Goal: Task Accomplishment & Management: Manage account settings

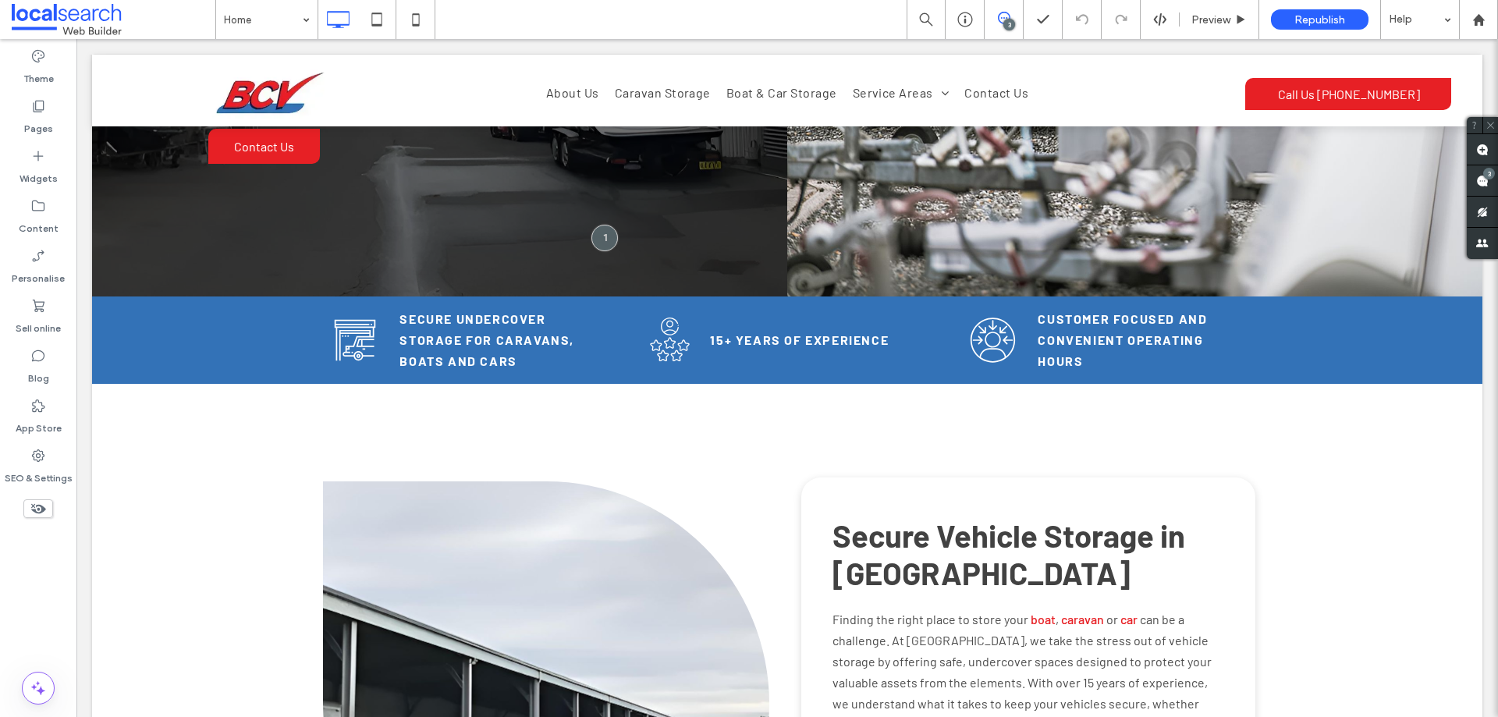
scroll to position [390, 0]
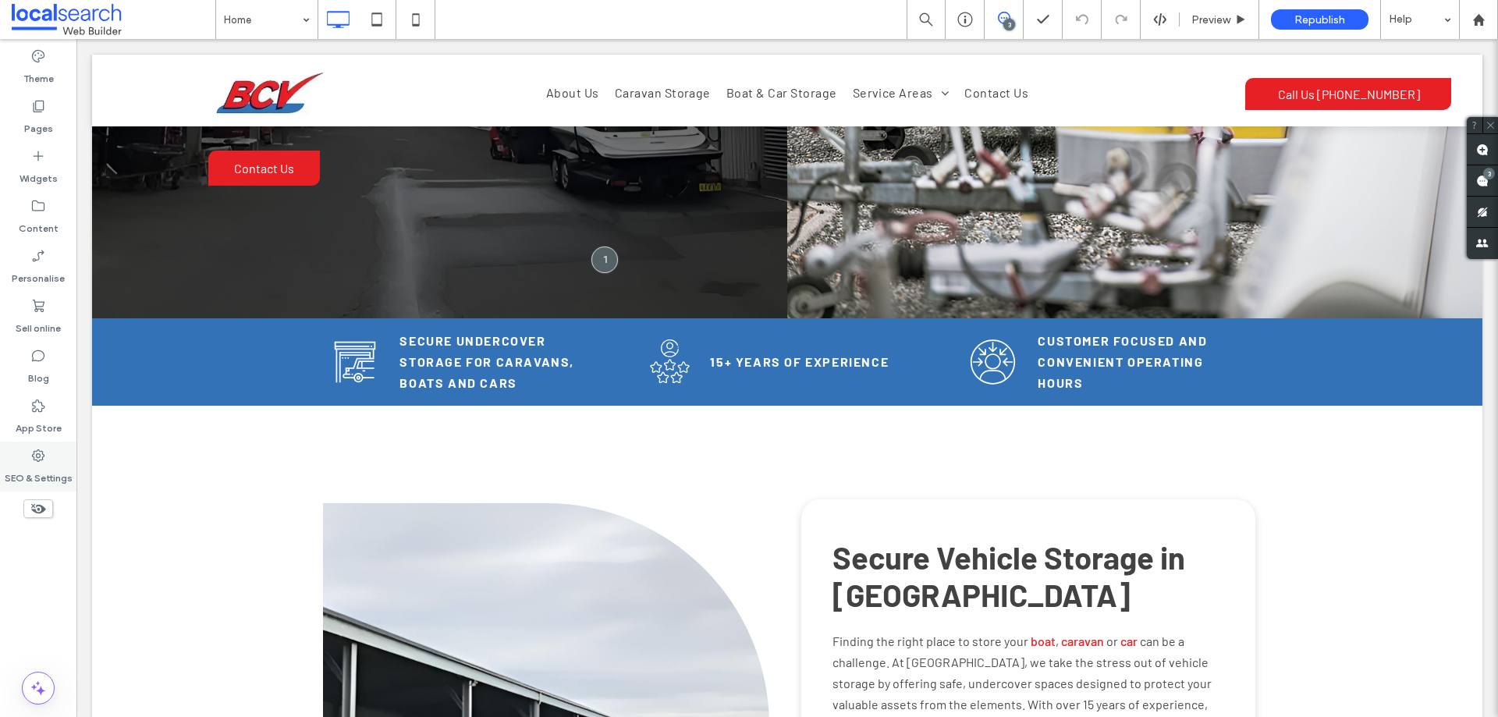
click at [56, 460] on div "SEO & Settings" at bounding box center [38, 467] width 76 height 50
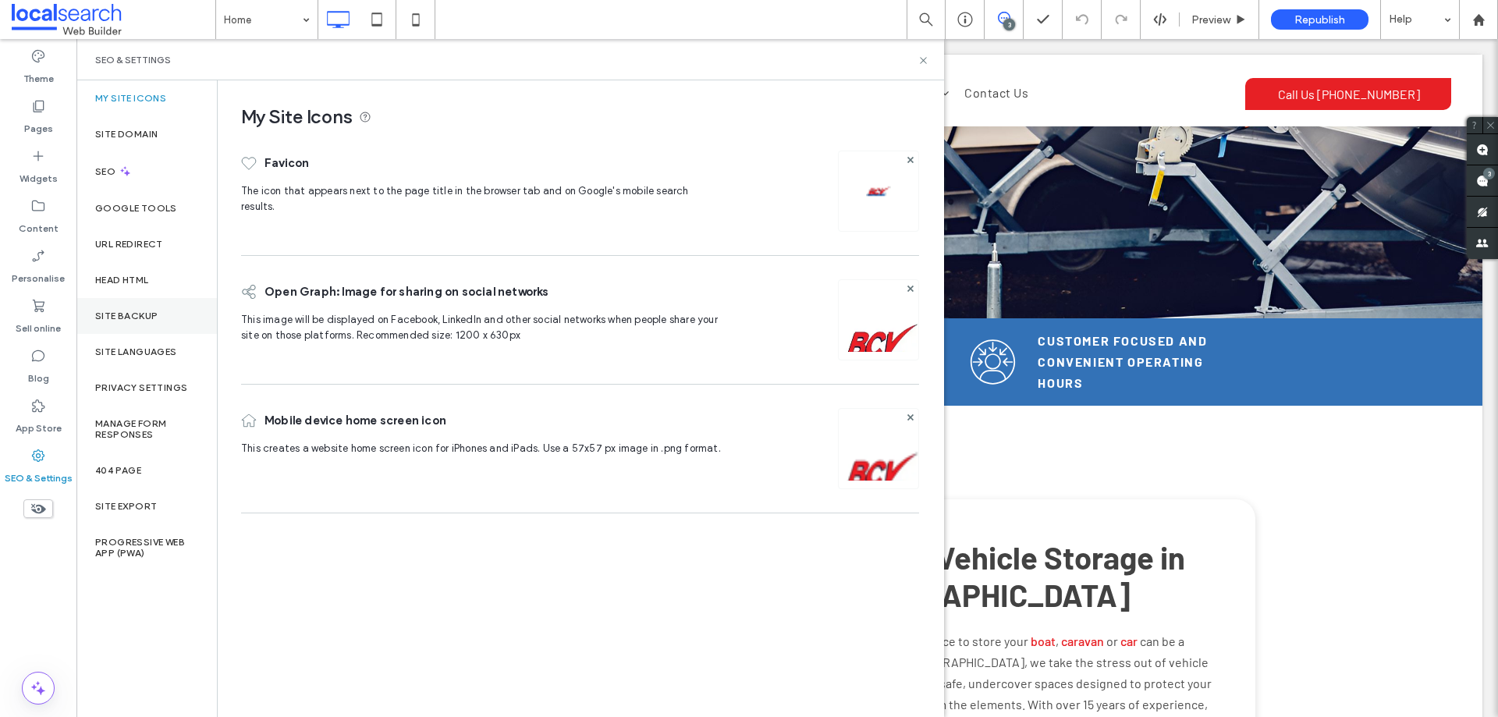
click at [188, 312] on div "Site backup" at bounding box center [146, 316] width 140 height 36
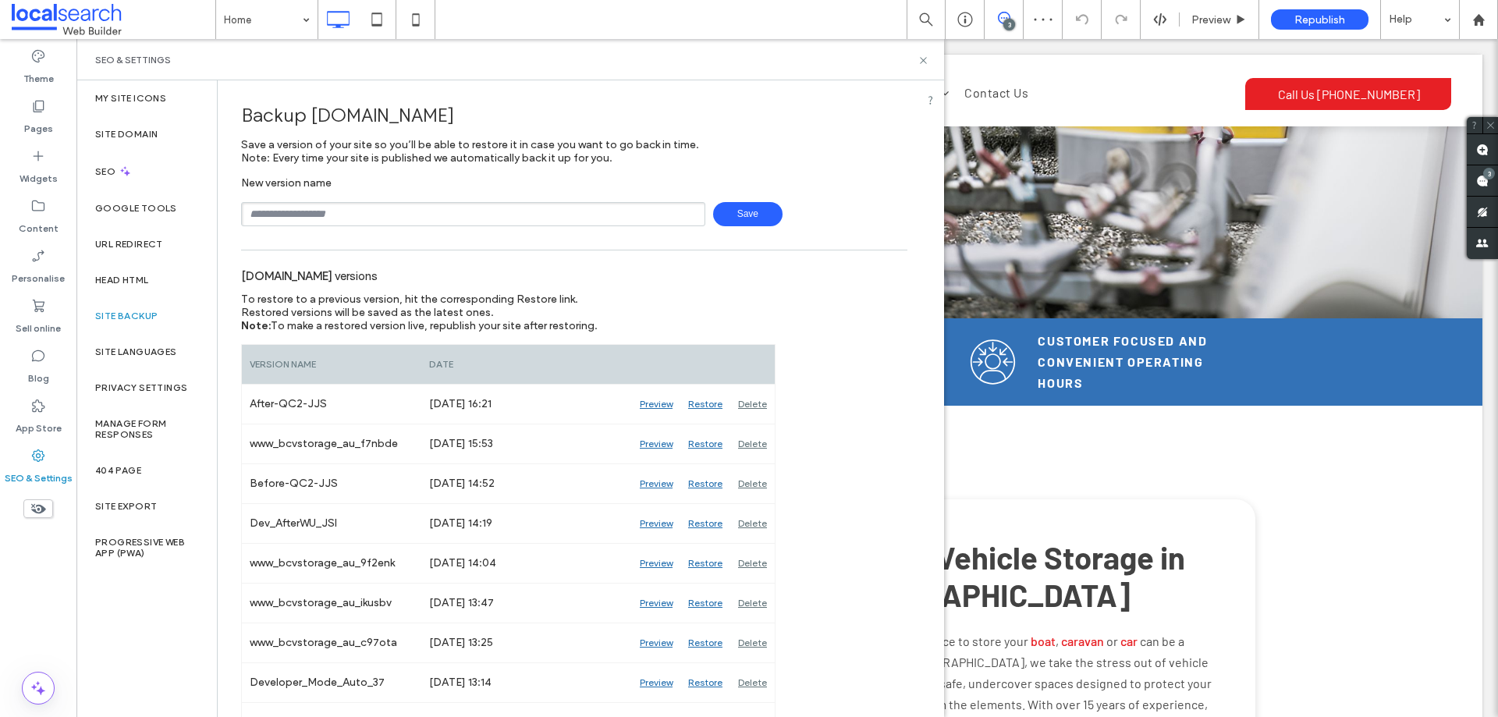
click at [845, 55] on div "SEO & Settings" at bounding box center [510, 60] width 830 height 12
click at [847, 66] on div "SEO & Settings" at bounding box center [510, 60] width 830 height 12
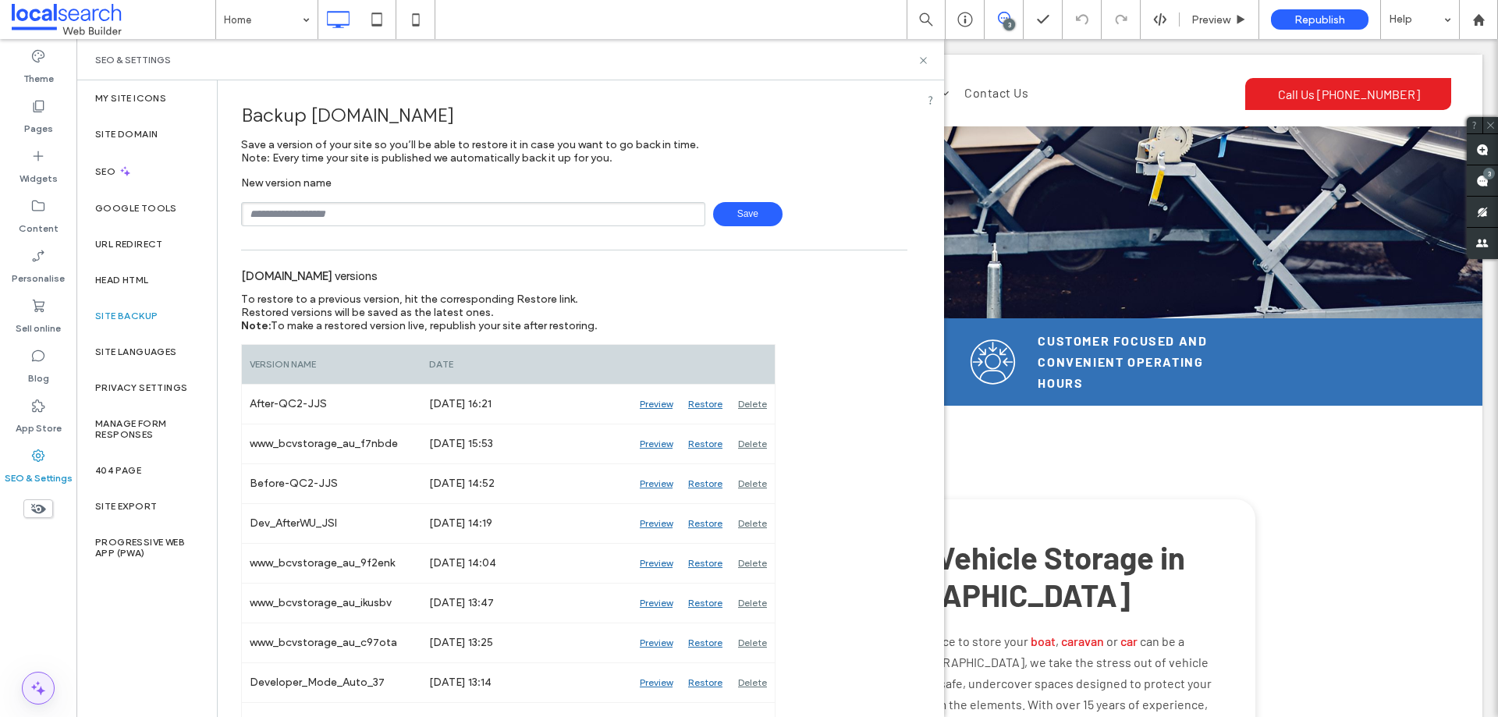
click at [37, 680] on icon at bounding box center [38, 688] width 19 height 19
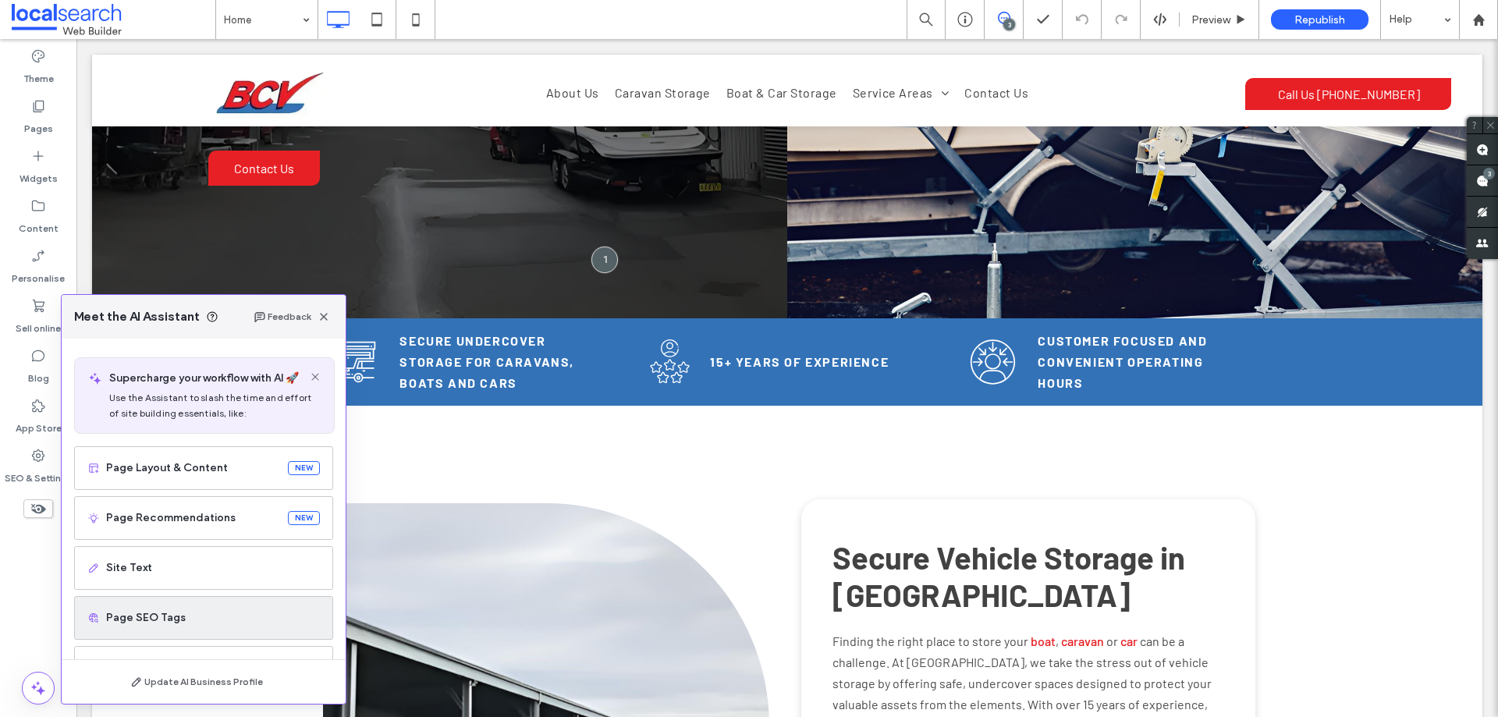
click at [185, 621] on span "Page SEO Tags" at bounding box center [213, 618] width 214 height 16
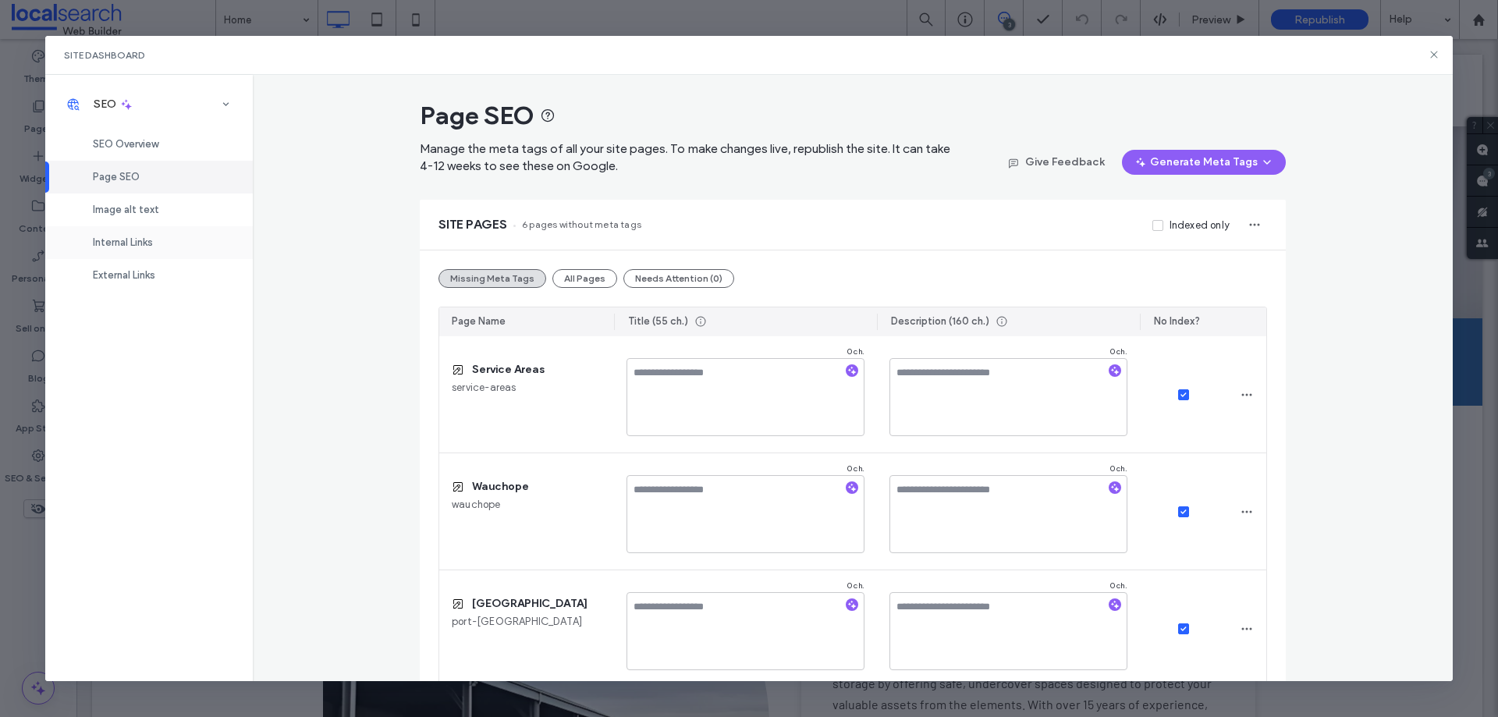
click at [172, 243] on div "Internal Links" at bounding box center [149, 242] width 208 height 33
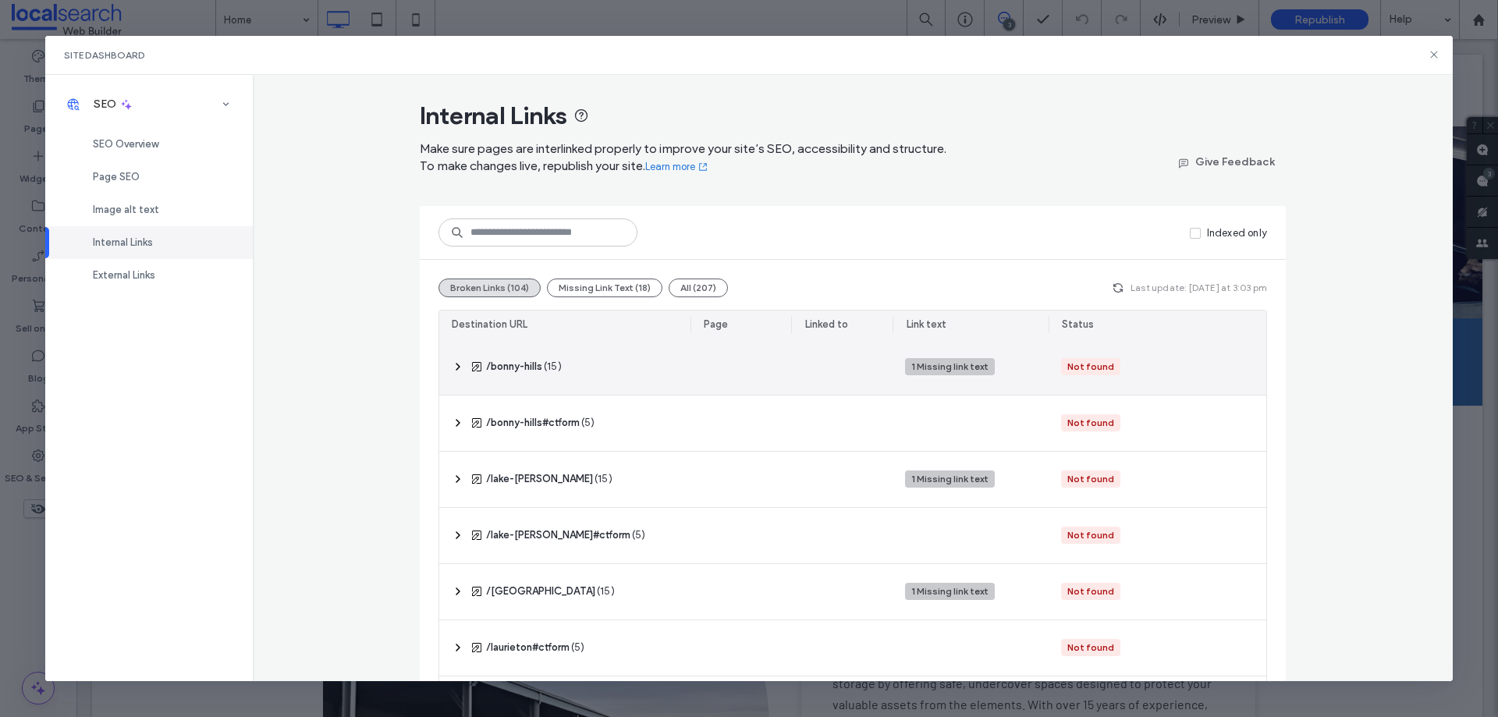
click at [455, 364] on icon at bounding box center [458, 366] width 12 height 12
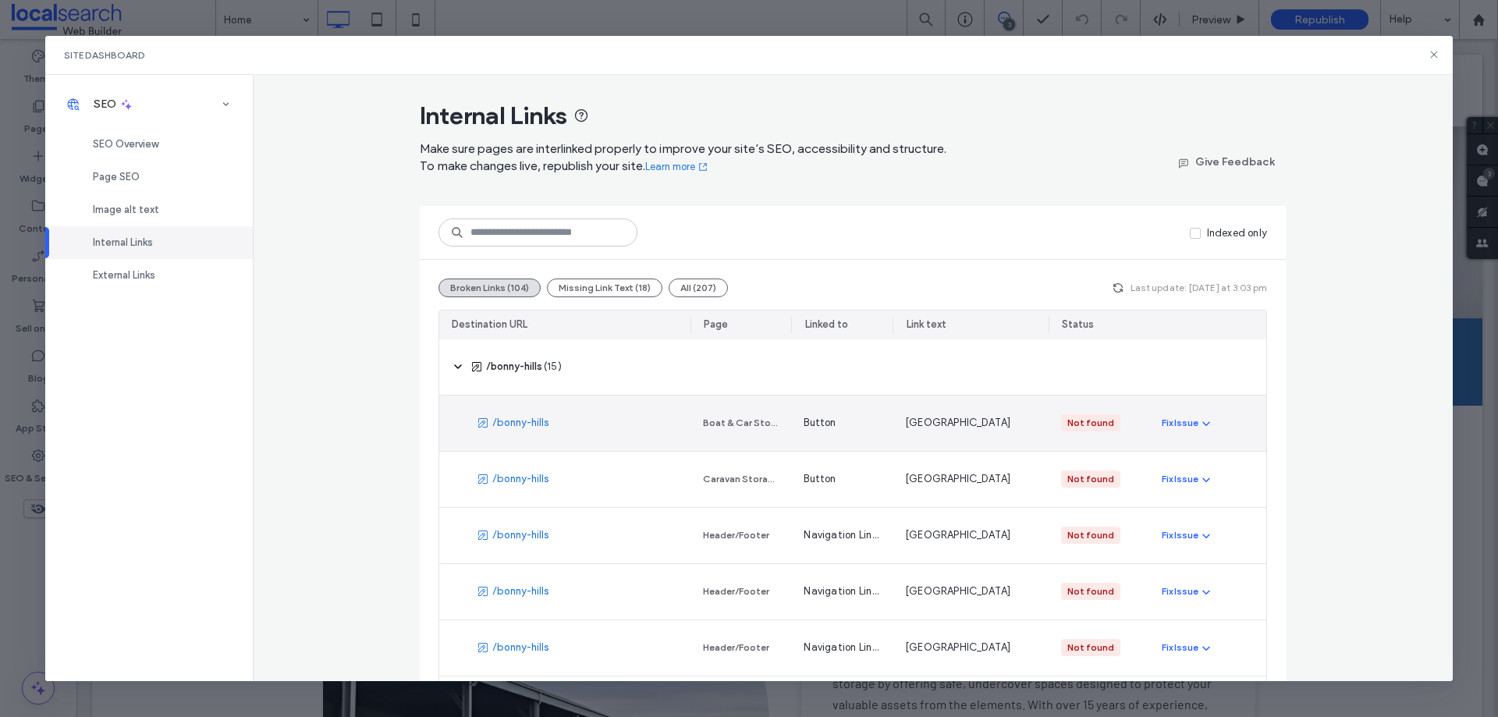
click at [946, 429] on span "[GEOGRAPHIC_DATA]" at bounding box center [957, 423] width 105 height 16
click at [724, 422] on div "Boat & Car Storage" at bounding box center [741, 423] width 76 height 14
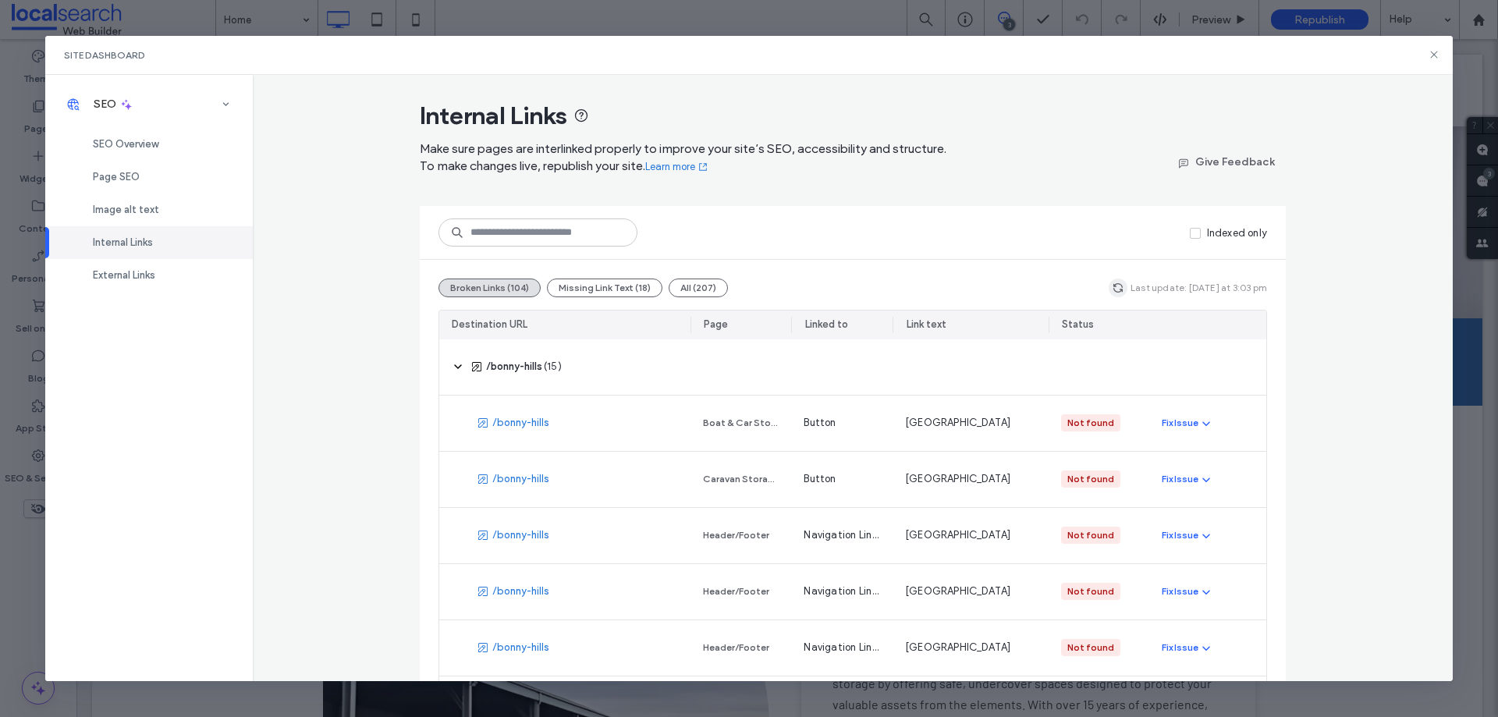
click at [1120, 290] on use "button" at bounding box center [1117, 287] width 9 height 9
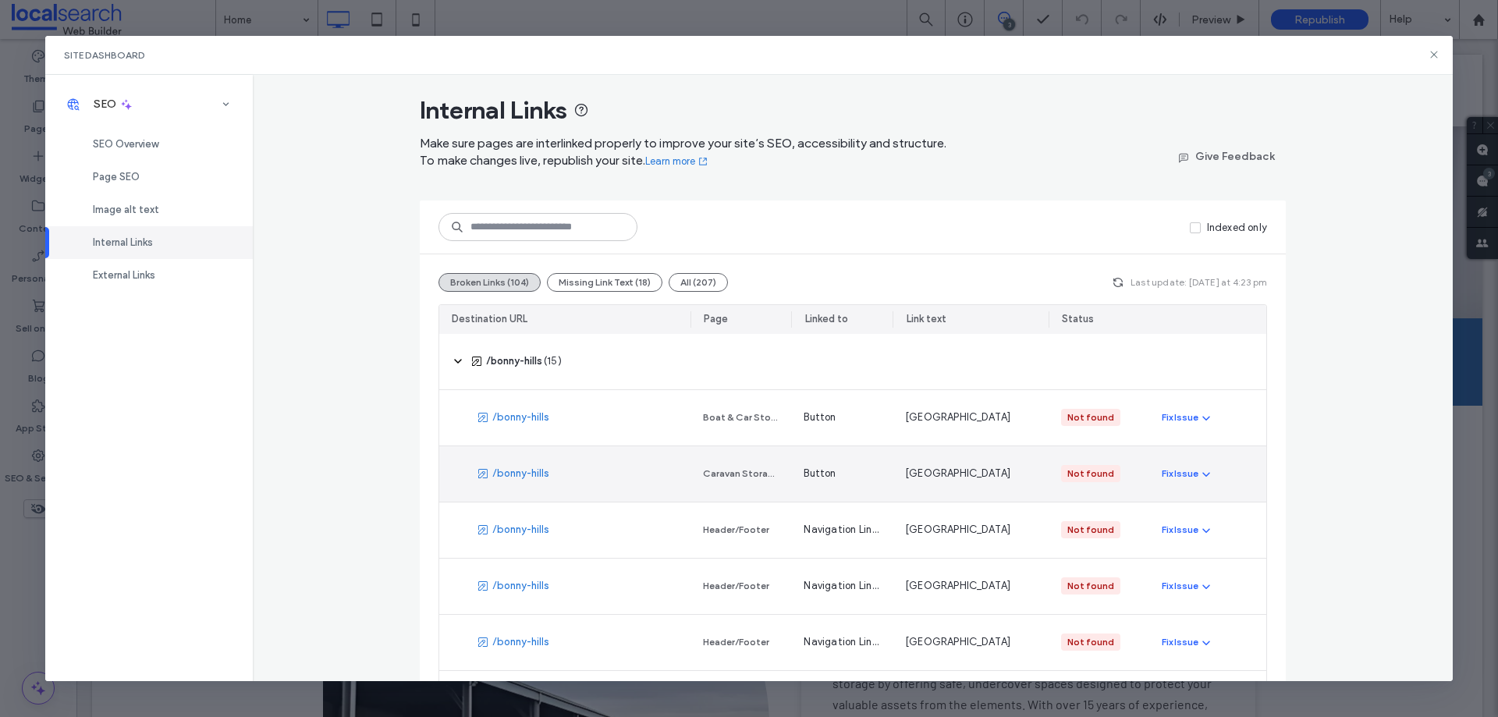
scroll to position [0, 0]
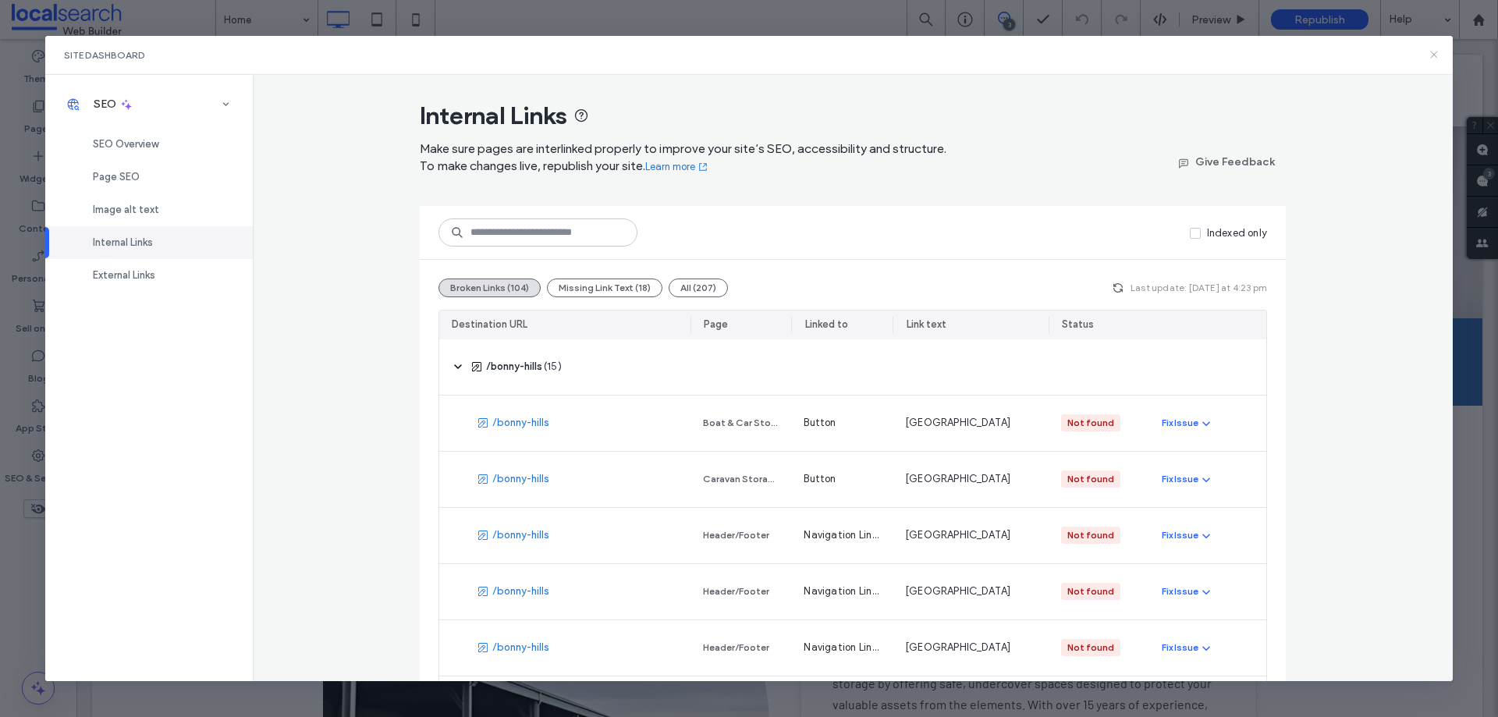
drag, startPoint x: 1439, startPoint y: 53, endPoint x: 115, endPoint y: 249, distance: 1338.5
click at [1439, 53] on icon at bounding box center [1434, 54] width 12 height 12
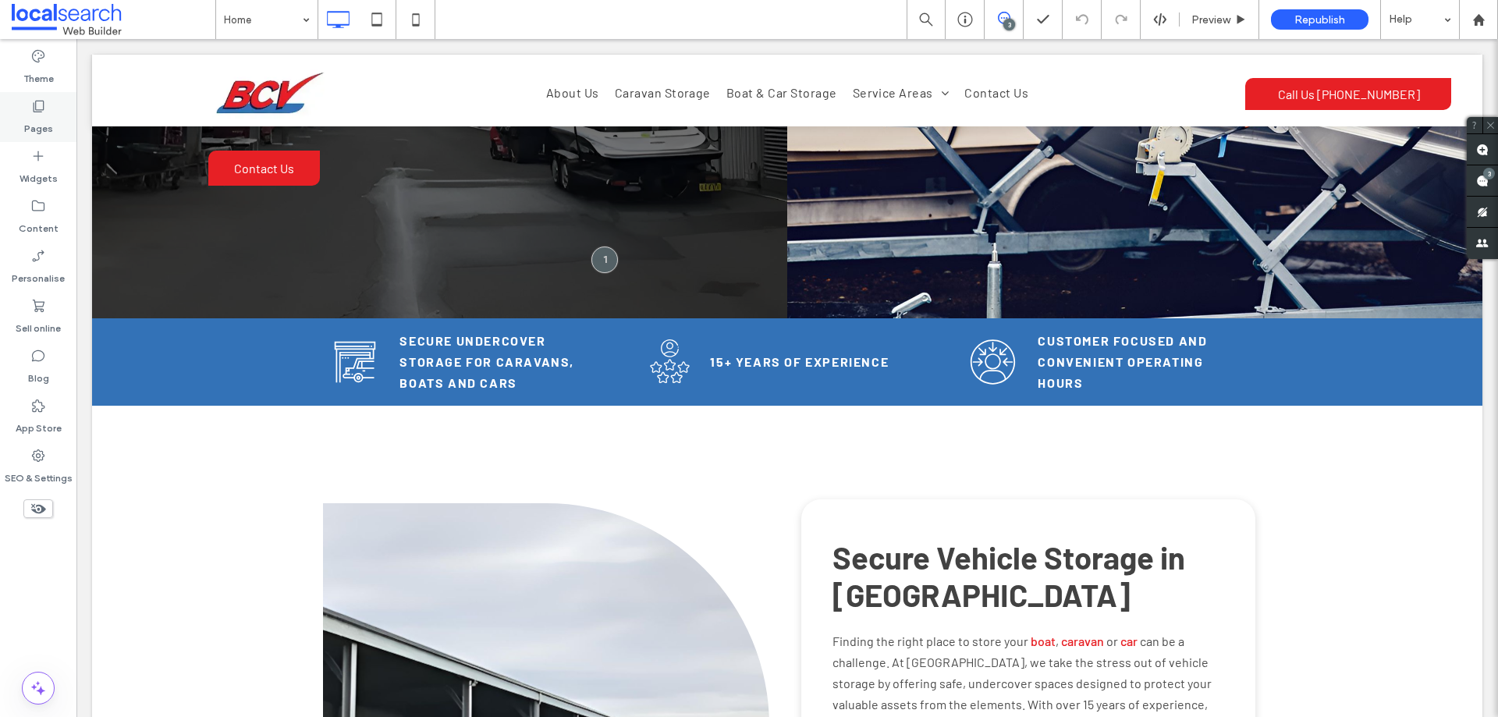
click at [46, 111] on div "Pages" at bounding box center [38, 117] width 76 height 50
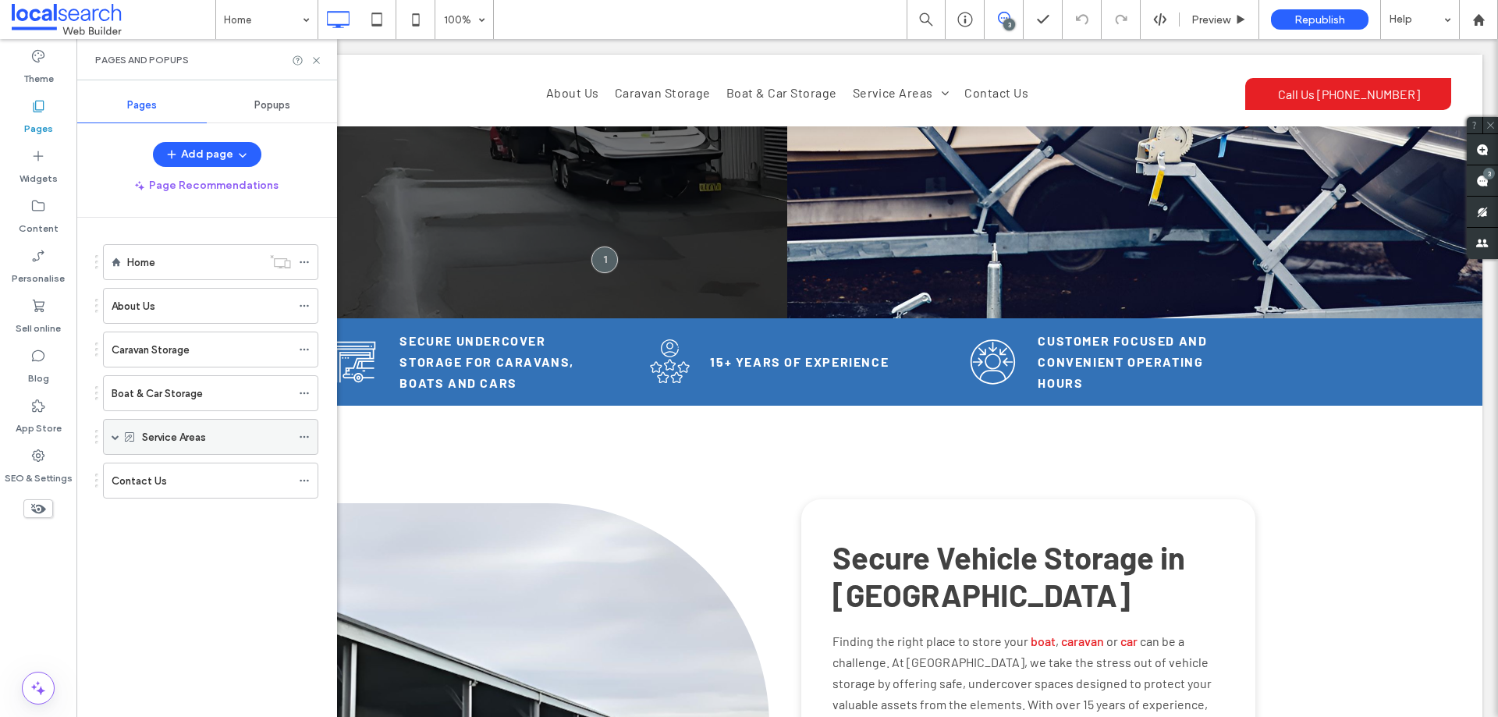
click at [307, 435] on icon at bounding box center [304, 436] width 11 height 11
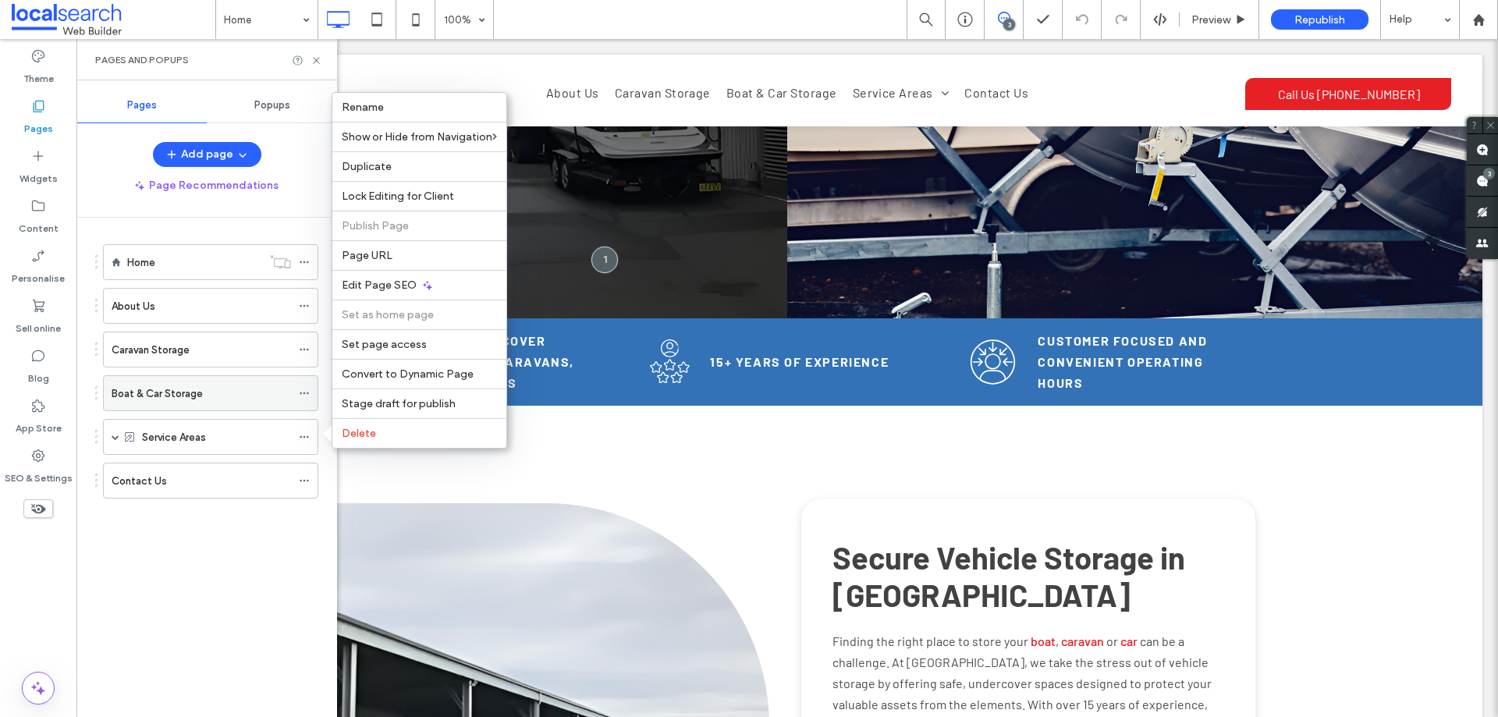
click at [304, 391] on icon at bounding box center [304, 393] width 11 height 11
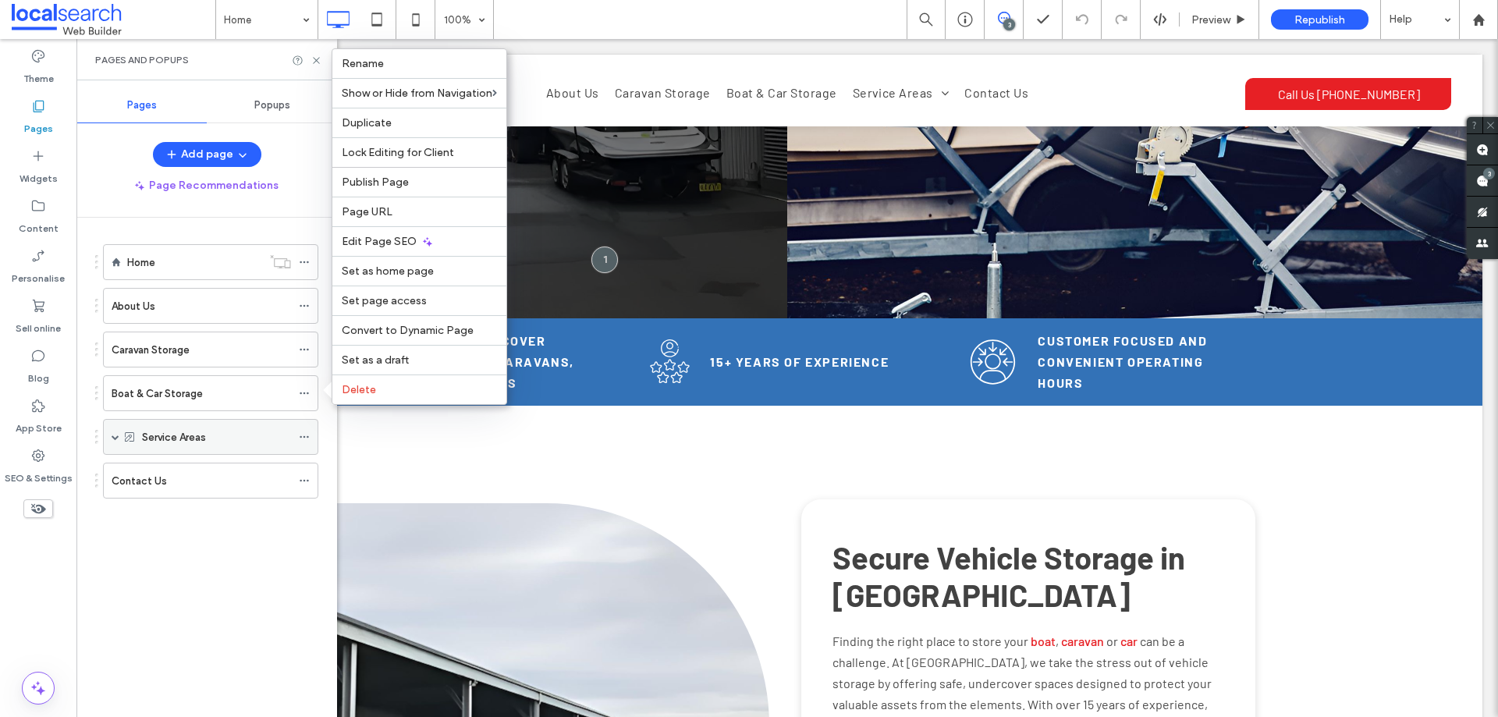
click at [303, 434] on icon at bounding box center [304, 436] width 11 height 11
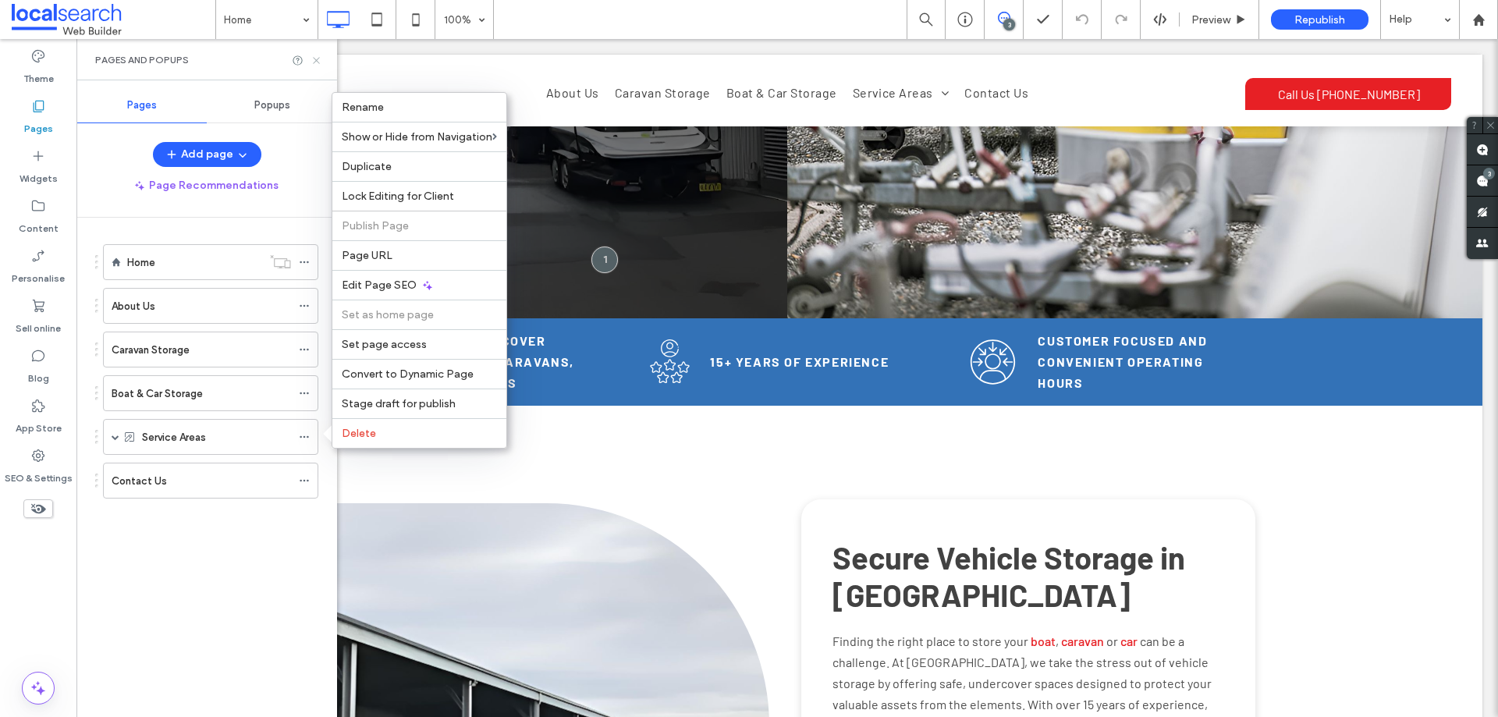
click at [317, 62] on icon at bounding box center [317, 61] width 12 height 12
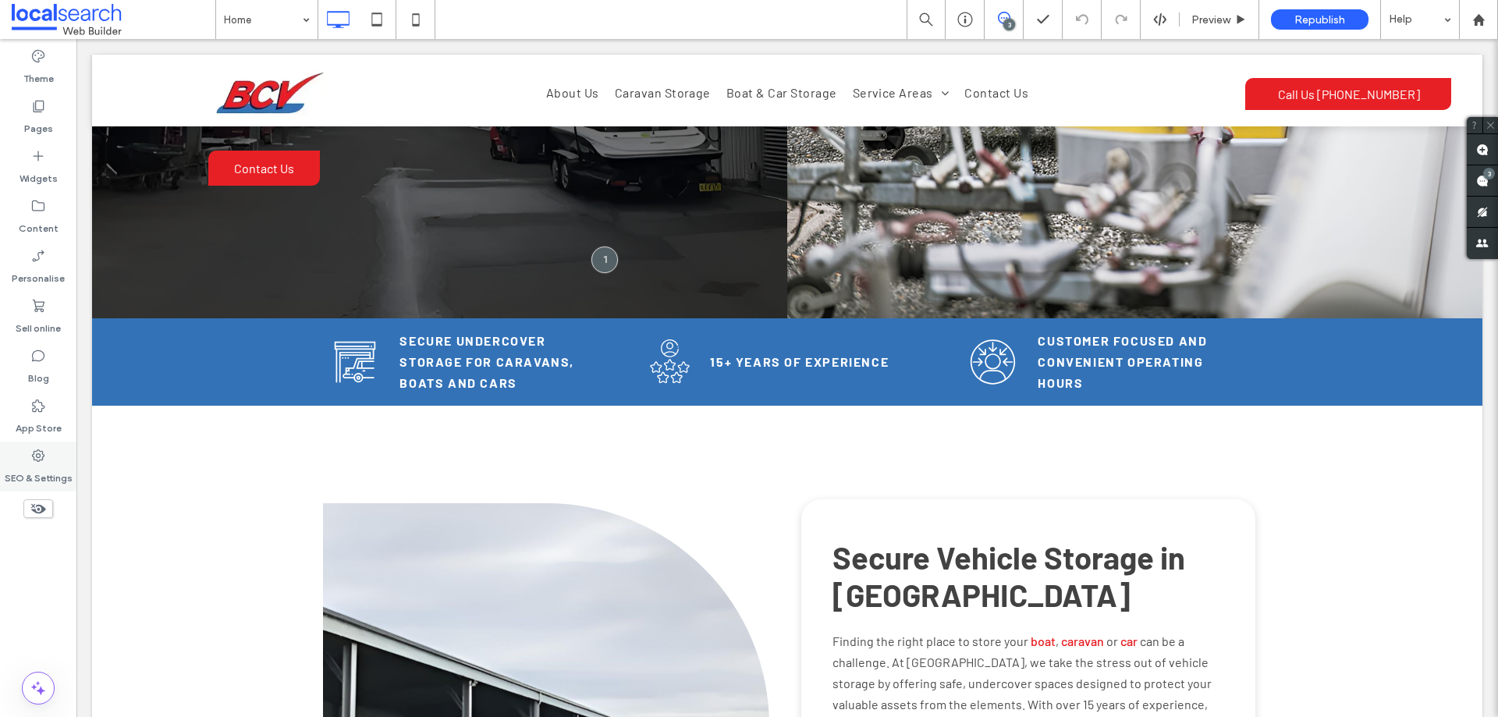
drag, startPoint x: 39, startPoint y: 469, endPoint x: 134, endPoint y: 324, distance: 173.6
click at [39, 469] on label "SEO & Settings" at bounding box center [39, 474] width 68 height 22
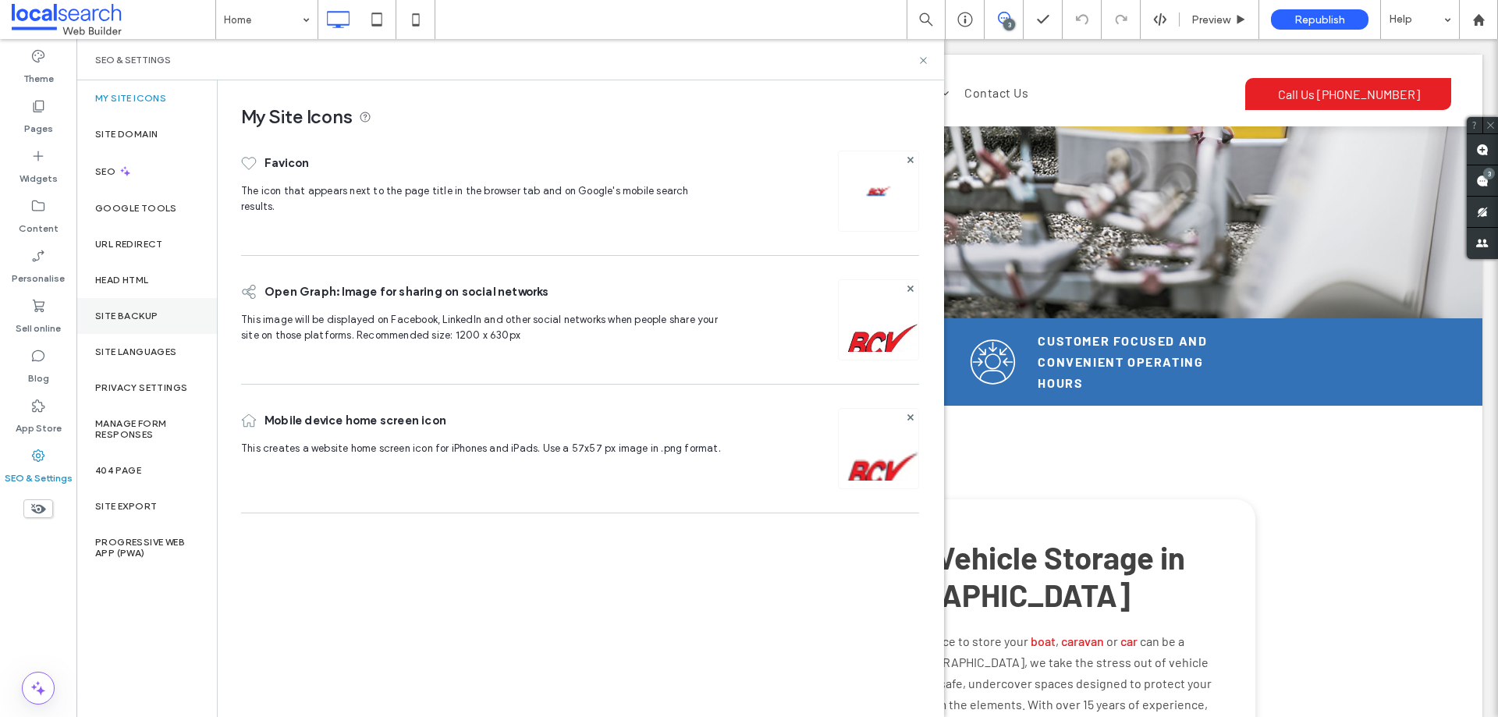
click at [145, 321] on label "Site backup" at bounding box center [126, 316] width 62 height 11
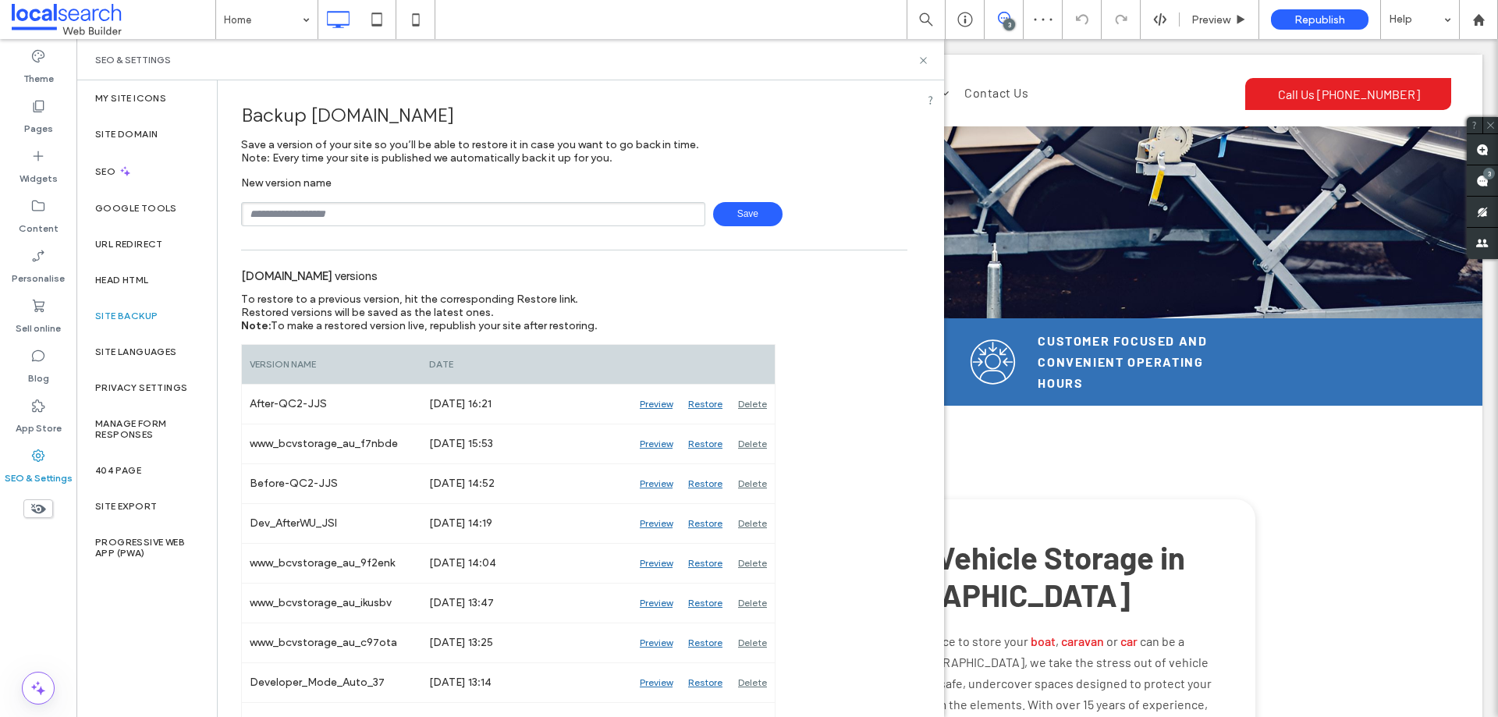
click at [854, 63] on div "SEO & Settings" at bounding box center [510, 60] width 830 height 12
click at [893, 63] on div "SEO & Settings" at bounding box center [510, 60] width 830 height 12
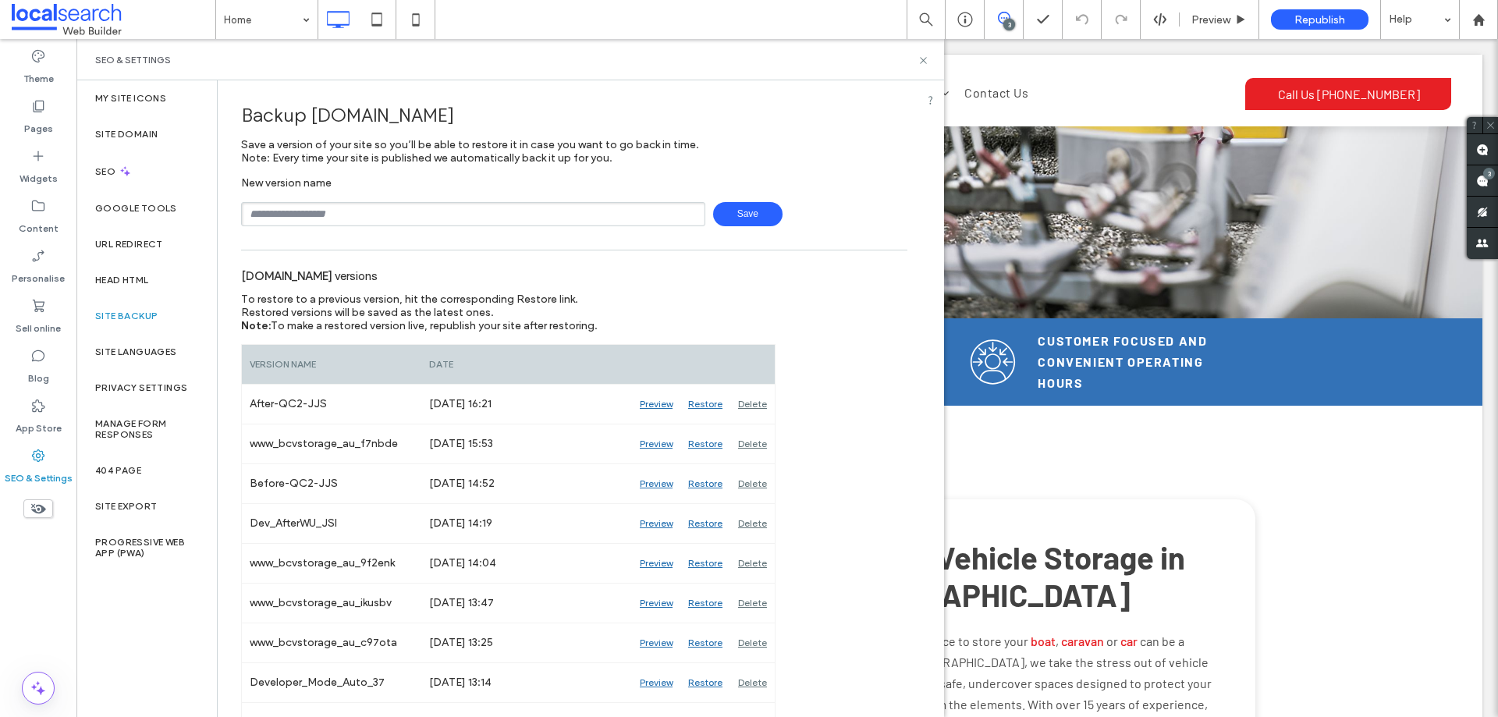
click at [893, 63] on div "SEO & Settings" at bounding box center [510, 60] width 830 height 12
click at [927, 61] on icon at bounding box center [924, 61] width 12 height 12
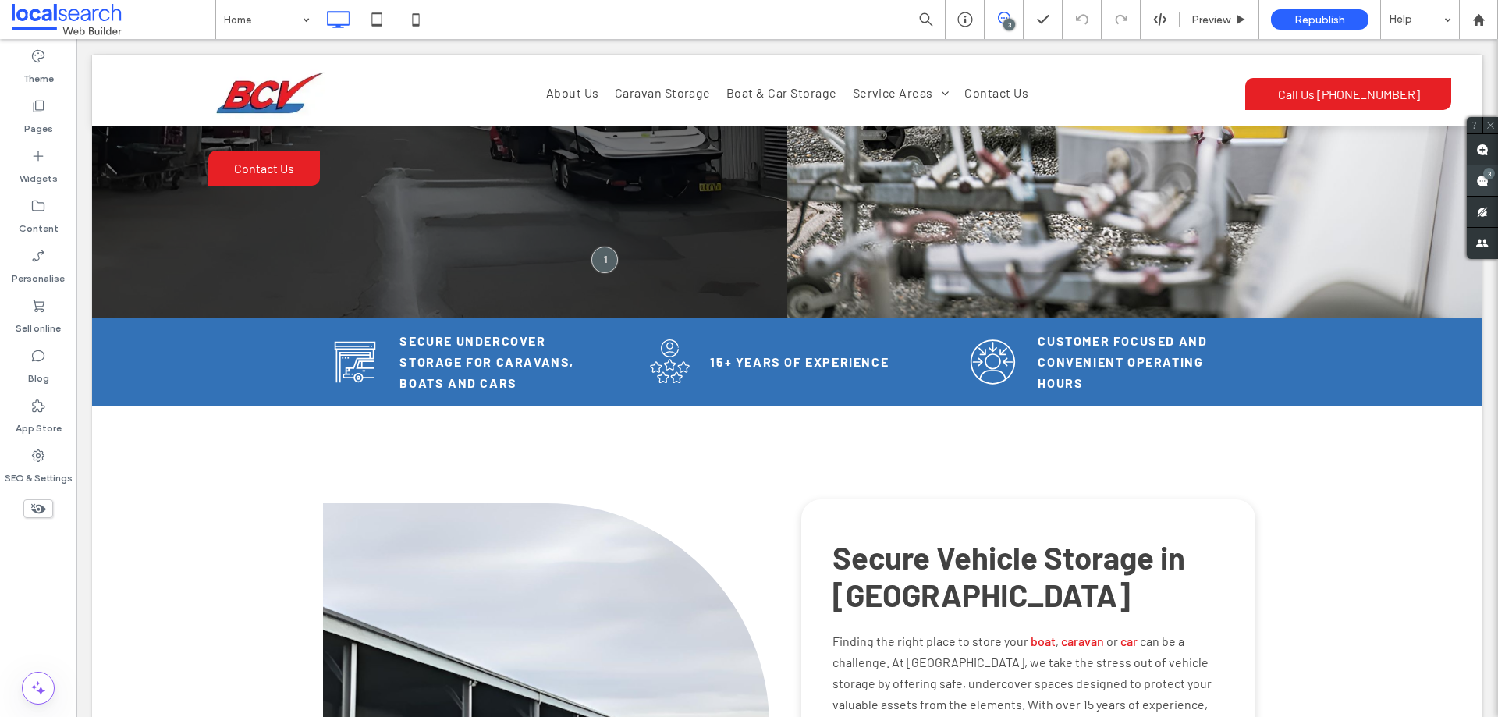
click at [1487, 178] on div "3" at bounding box center [1489, 174] width 12 height 12
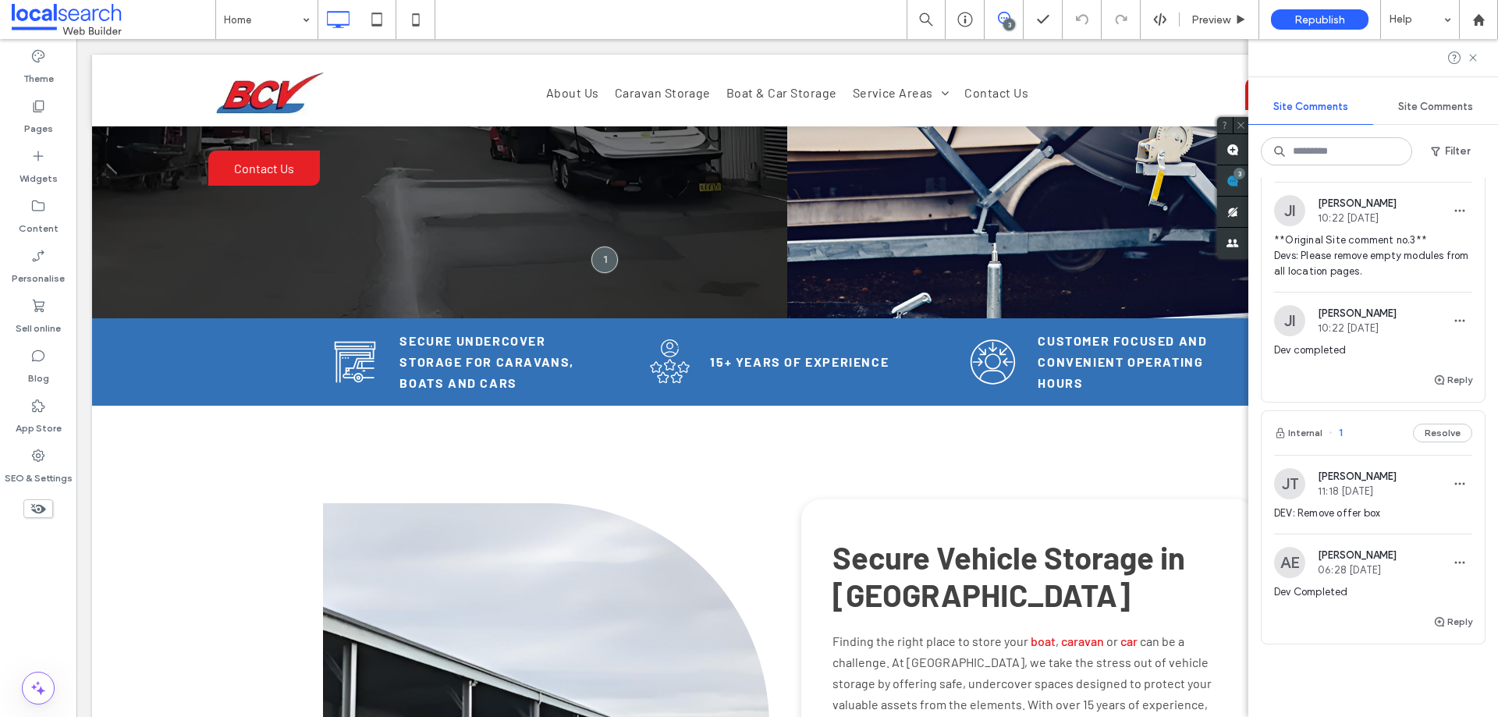
scroll to position [312, 0]
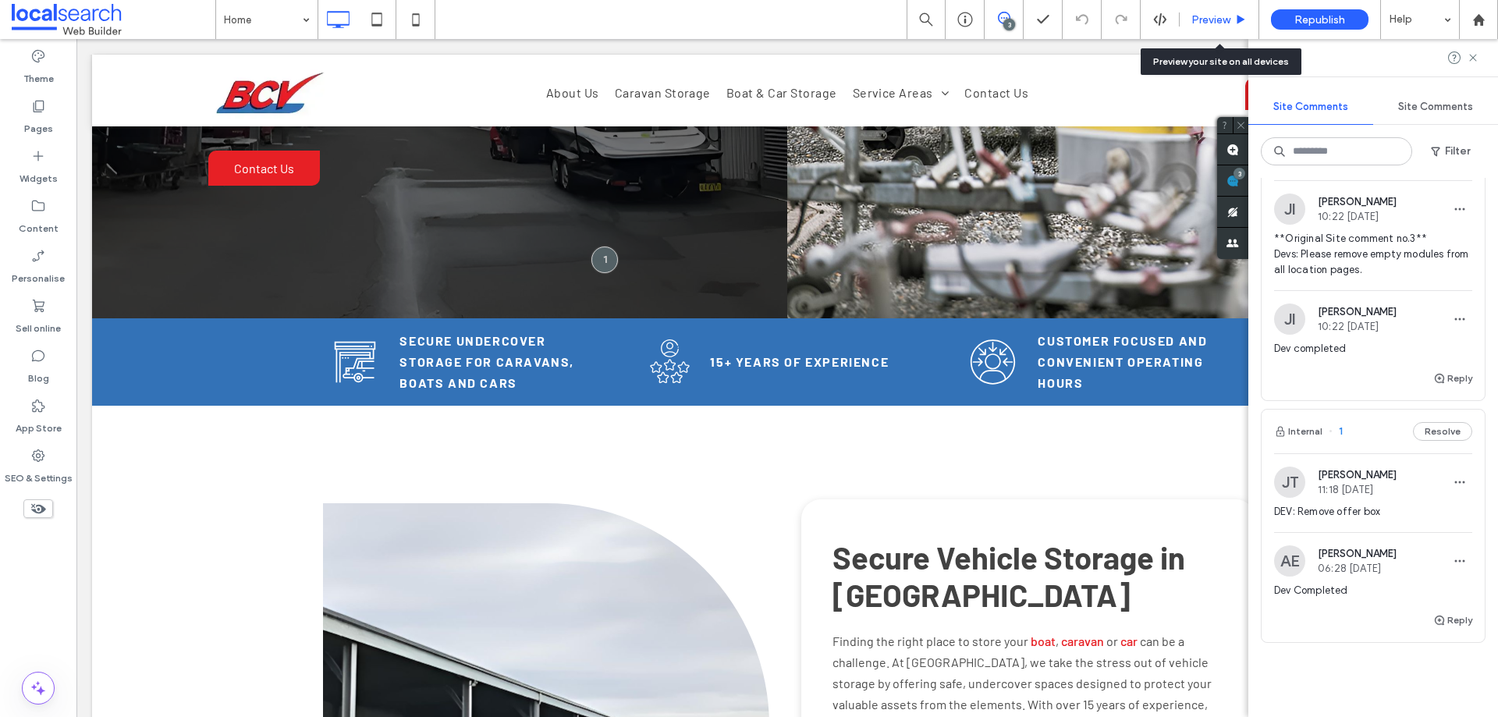
click at [1231, 16] on div "Preview" at bounding box center [1219, 19] width 79 height 13
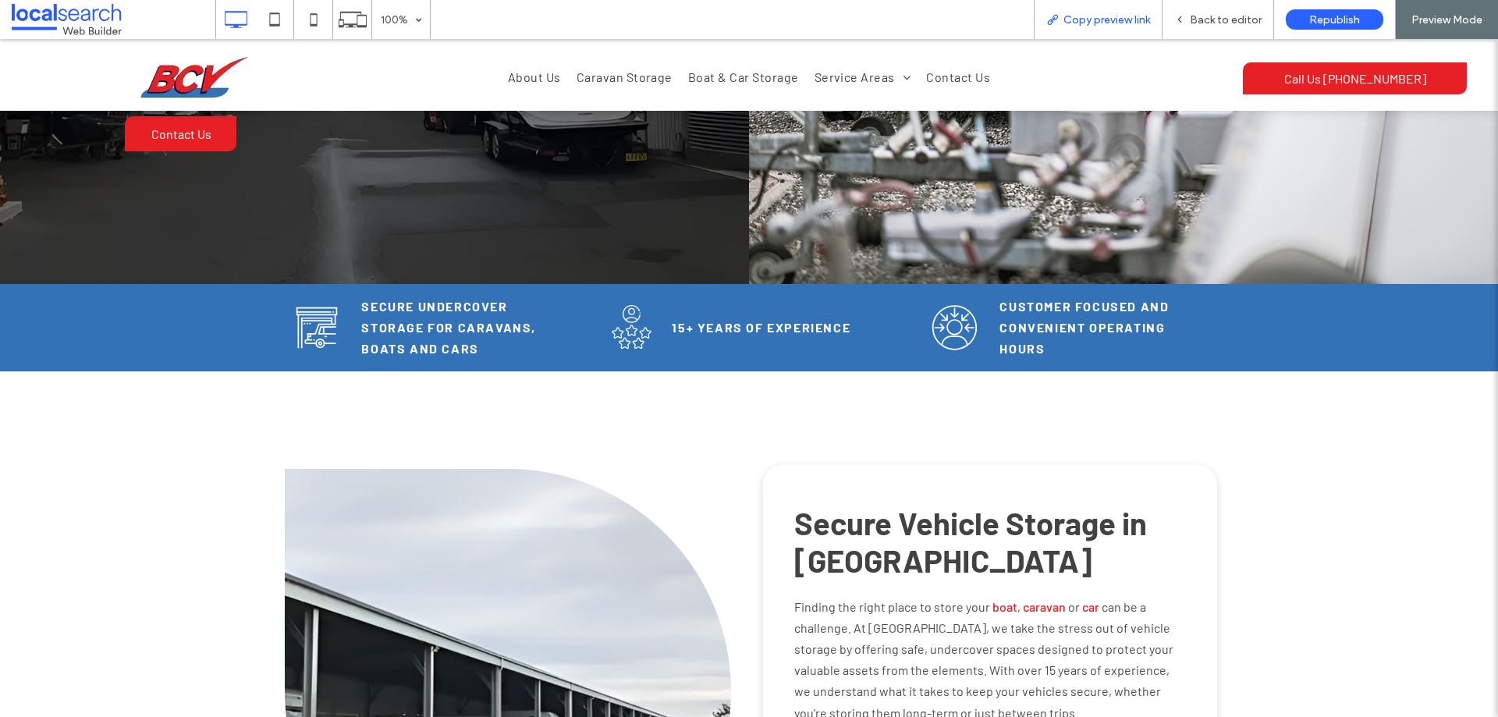
click at [1124, 15] on span "Copy preview link" at bounding box center [1106, 19] width 87 height 13
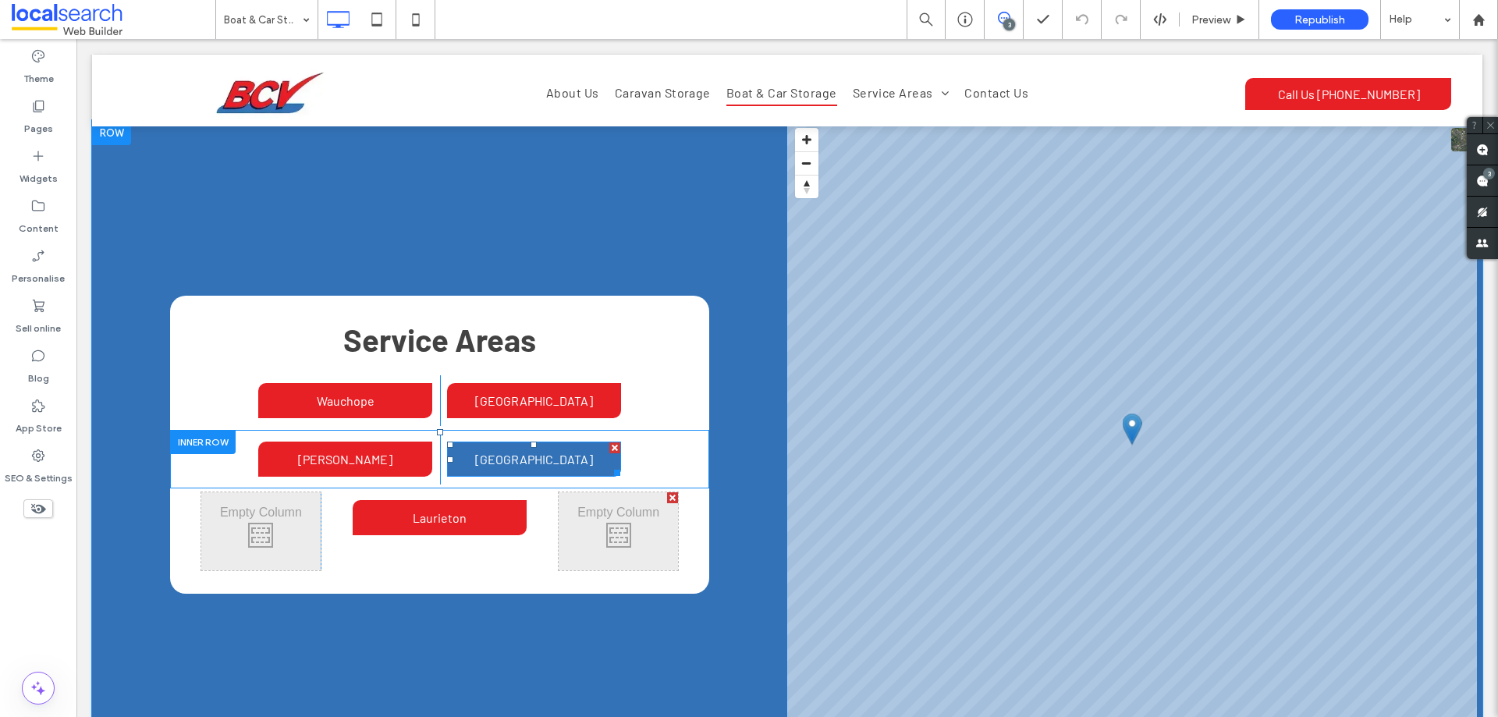
click at [538, 452] on span "[GEOGRAPHIC_DATA]" at bounding box center [534, 459] width 118 height 15
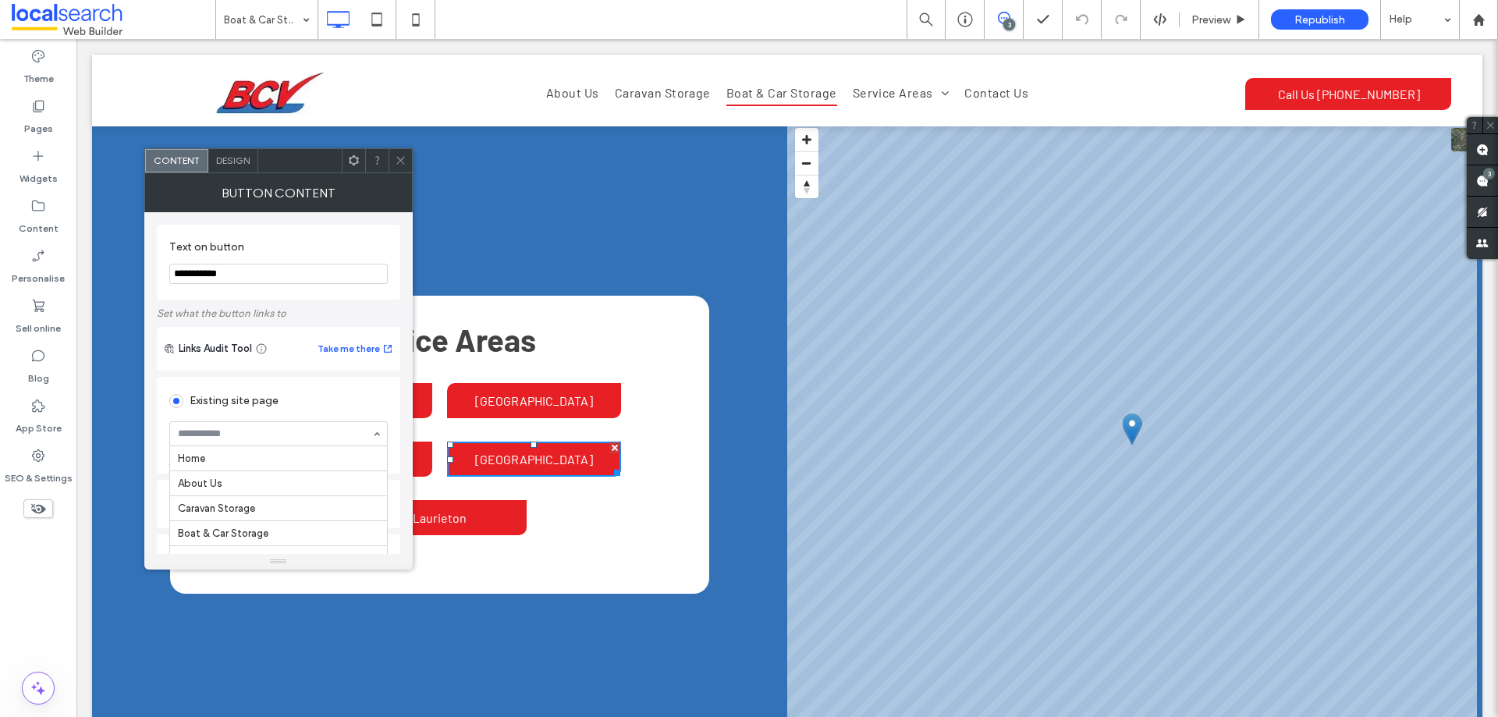
scroll to position [138, 0]
click at [403, 158] on use at bounding box center [400, 161] width 8 height 8
